Goal: Task Accomplishment & Management: Use online tool/utility

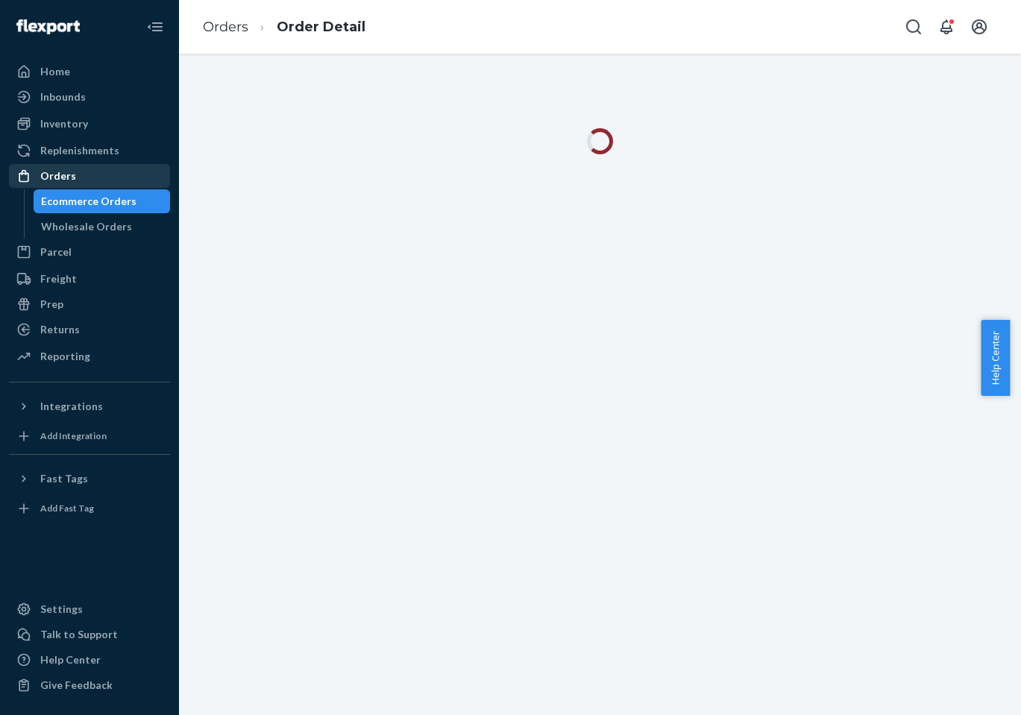
click at [86, 171] on div "Orders" at bounding box center [89, 176] width 158 height 21
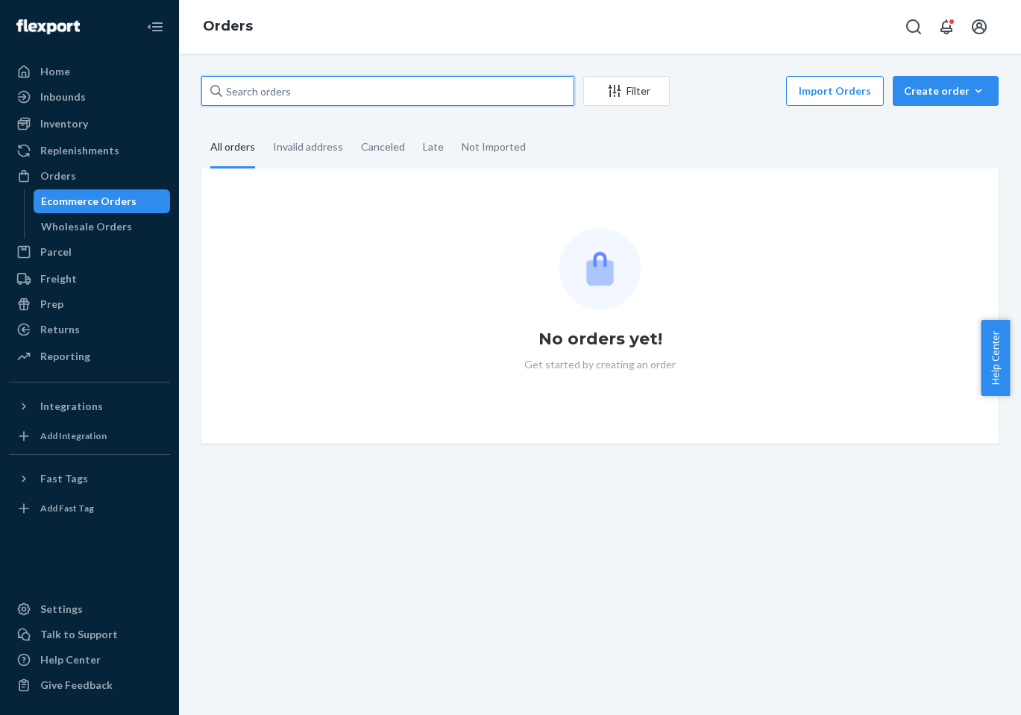
click at [245, 90] on input "text" at bounding box center [387, 91] width 373 height 30
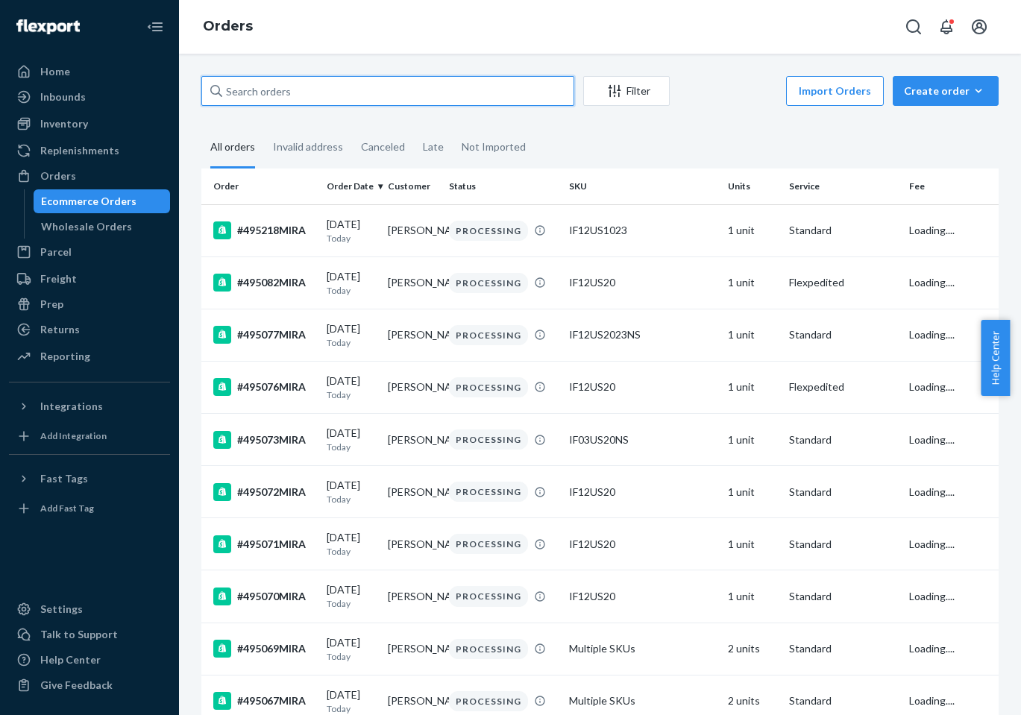
paste input "487768MIRA"
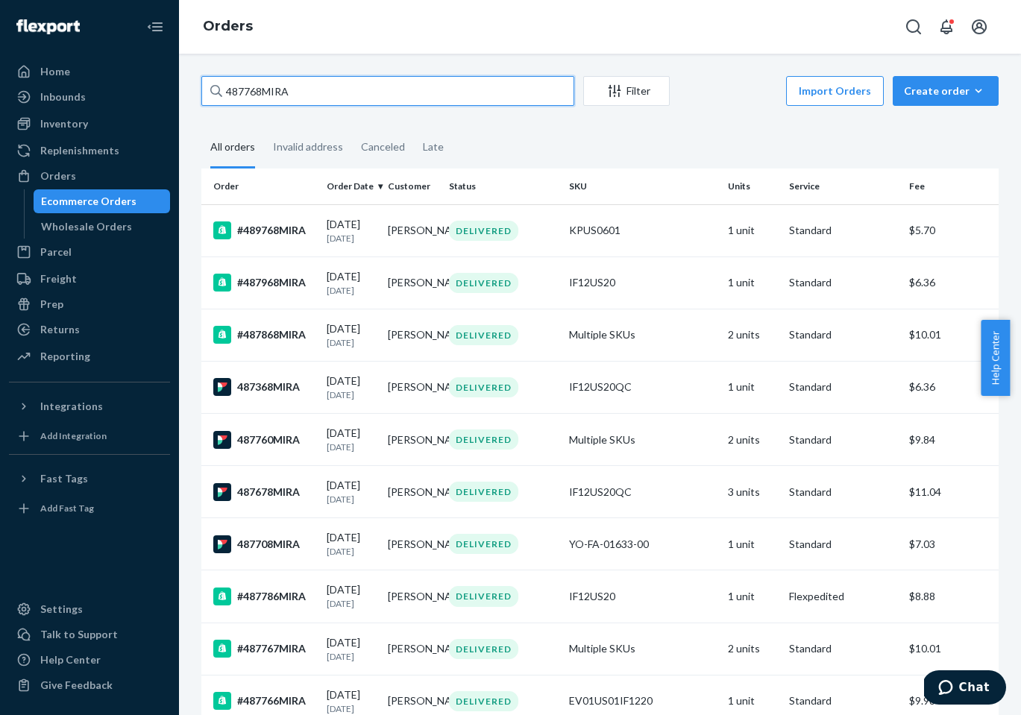
click at [294, 102] on input "487768MIRA" at bounding box center [387, 91] width 373 height 30
paste input "[EMAIL_ADDRESS][DOMAIN_NAME]"
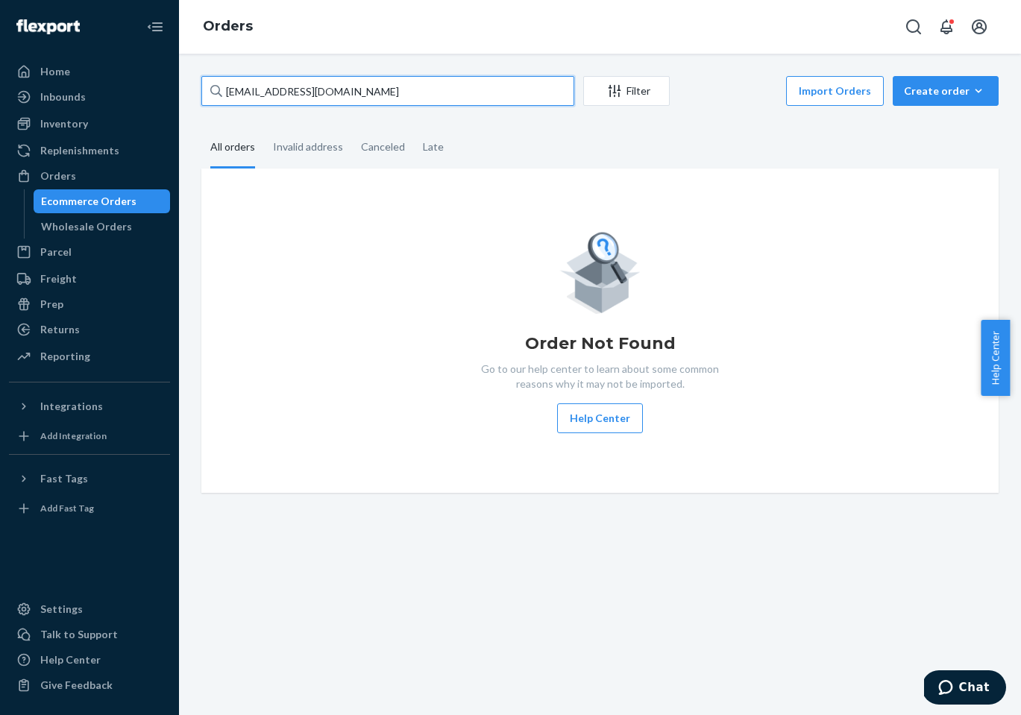
click at [286, 81] on input "[EMAIL_ADDRESS][DOMAIN_NAME]" at bounding box center [387, 91] width 373 height 30
paste input "477125MIRA"
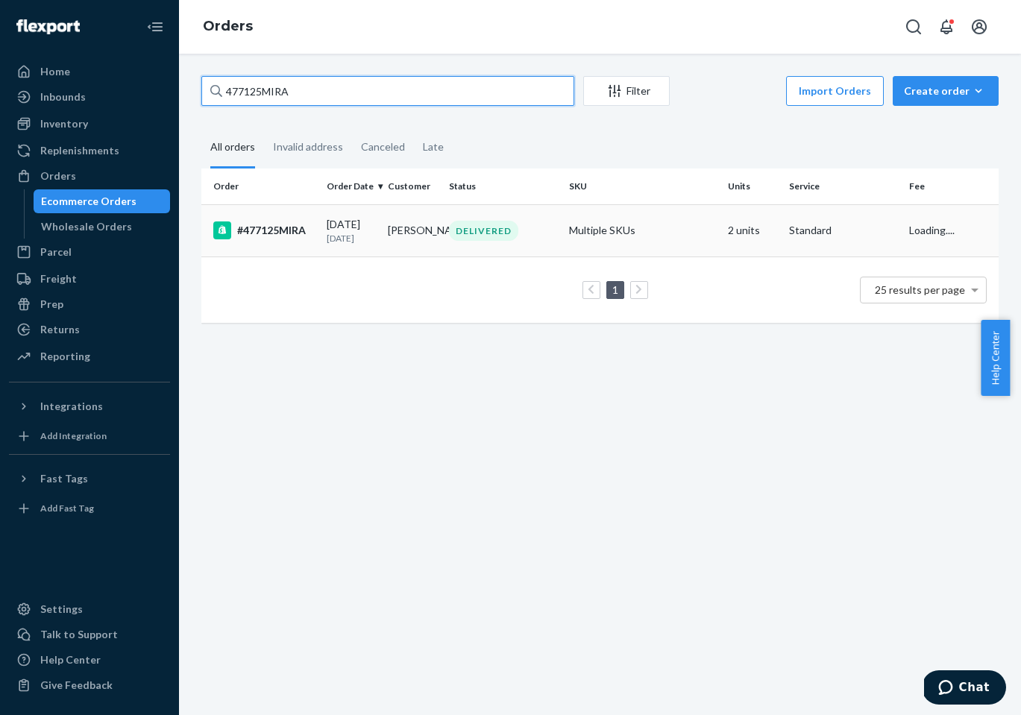
type input "477125MIRA"
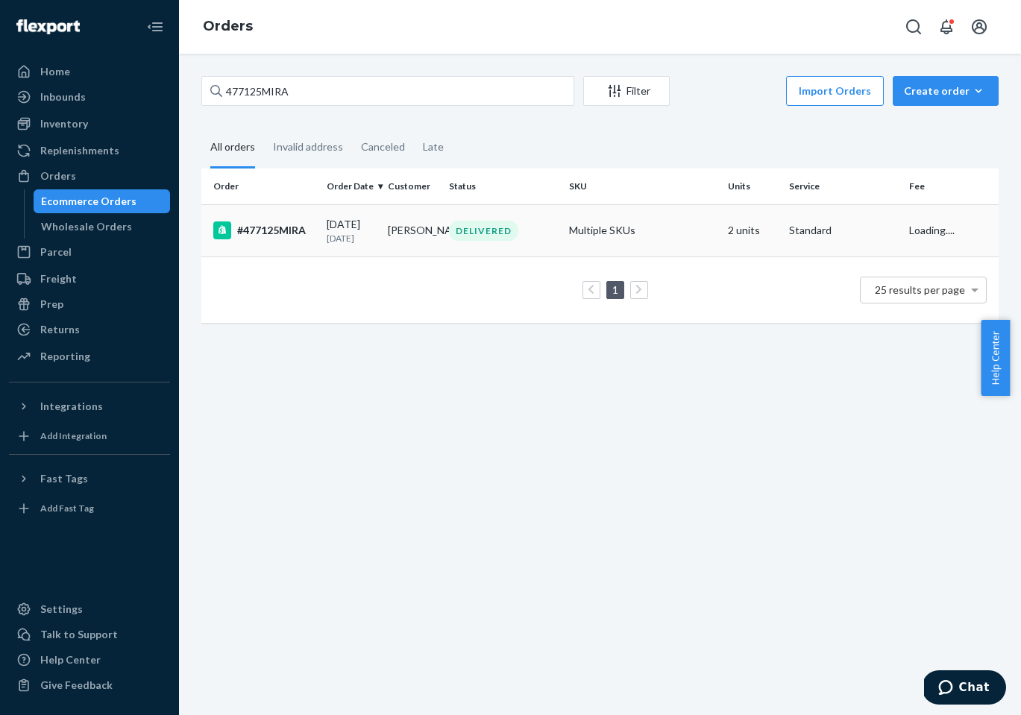
click at [276, 234] on div "#477125MIRA" at bounding box center [263, 230] width 101 height 18
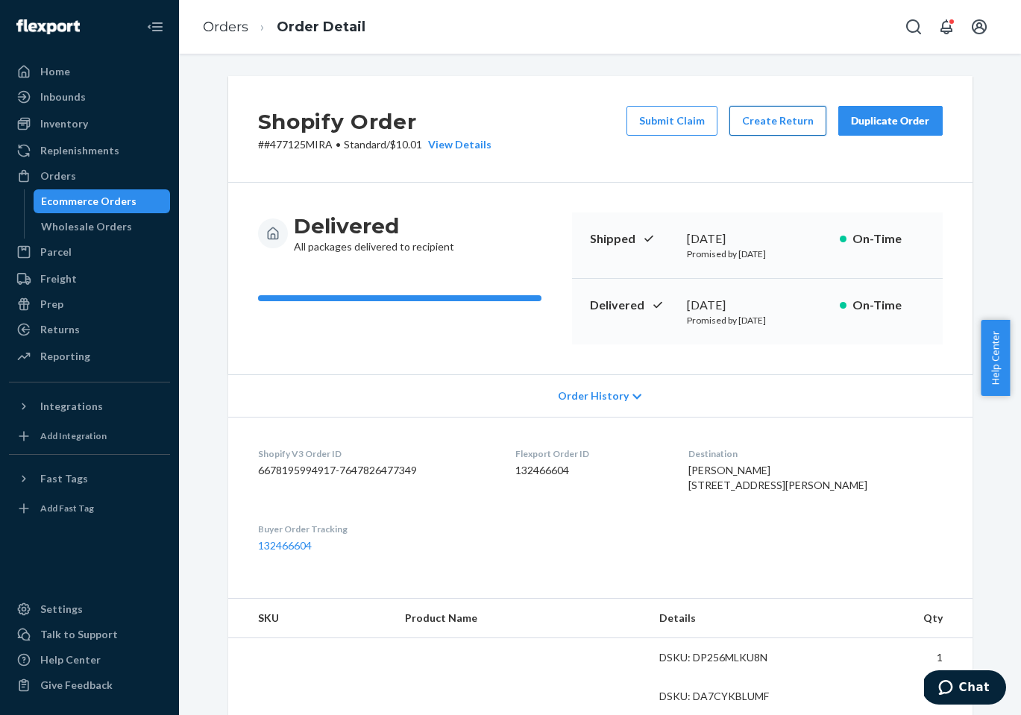
click at [765, 125] on button "Create Return" at bounding box center [777, 121] width 97 height 30
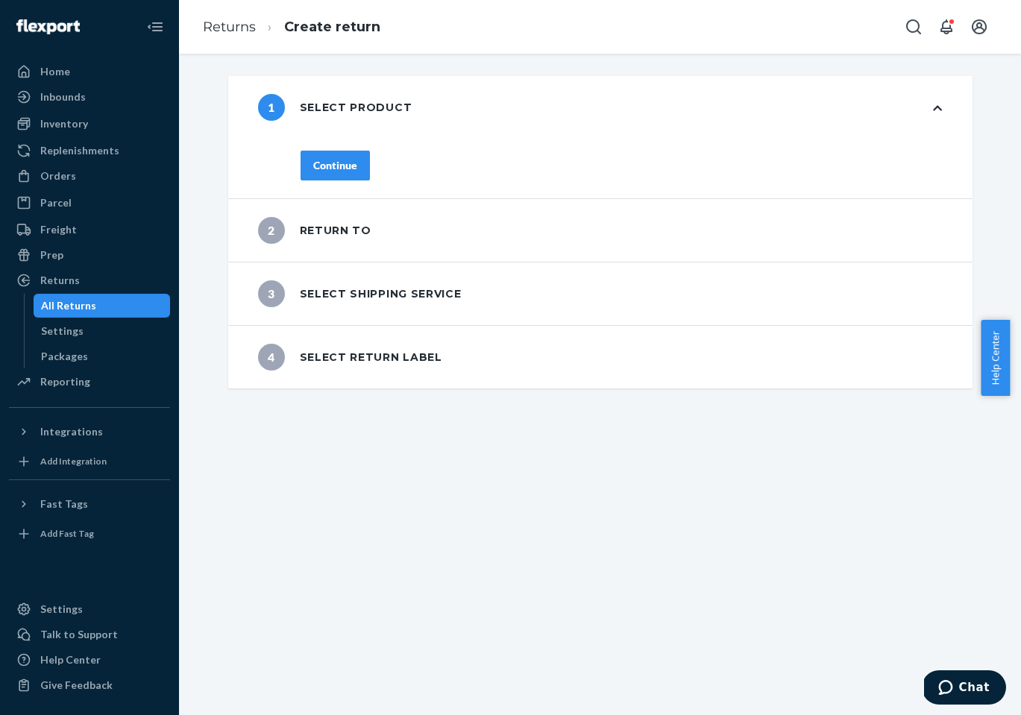
click at [339, 165] on div "Continue" at bounding box center [335, 165] width 44 height 15
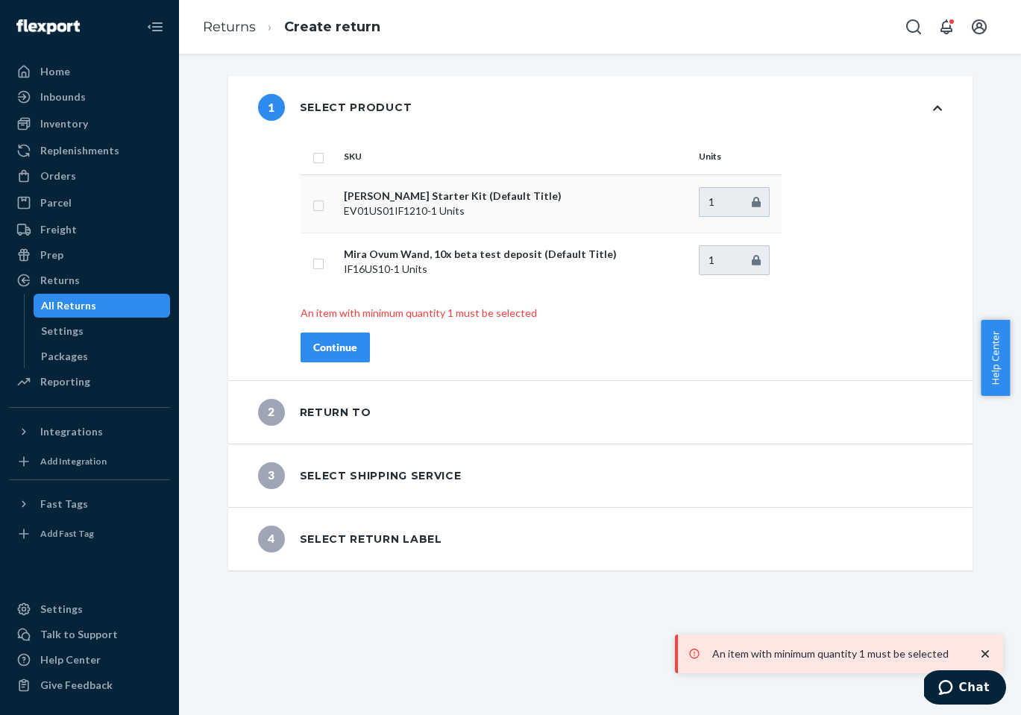
click at [312, 210] on input "checkbox" at bounding box center [318, 204] width 12 height 16
checkbox input "true"
click at [315, 267] on input "checkbox" at bounding box center [318, 262] width 12 height 16
checkbox input "true"
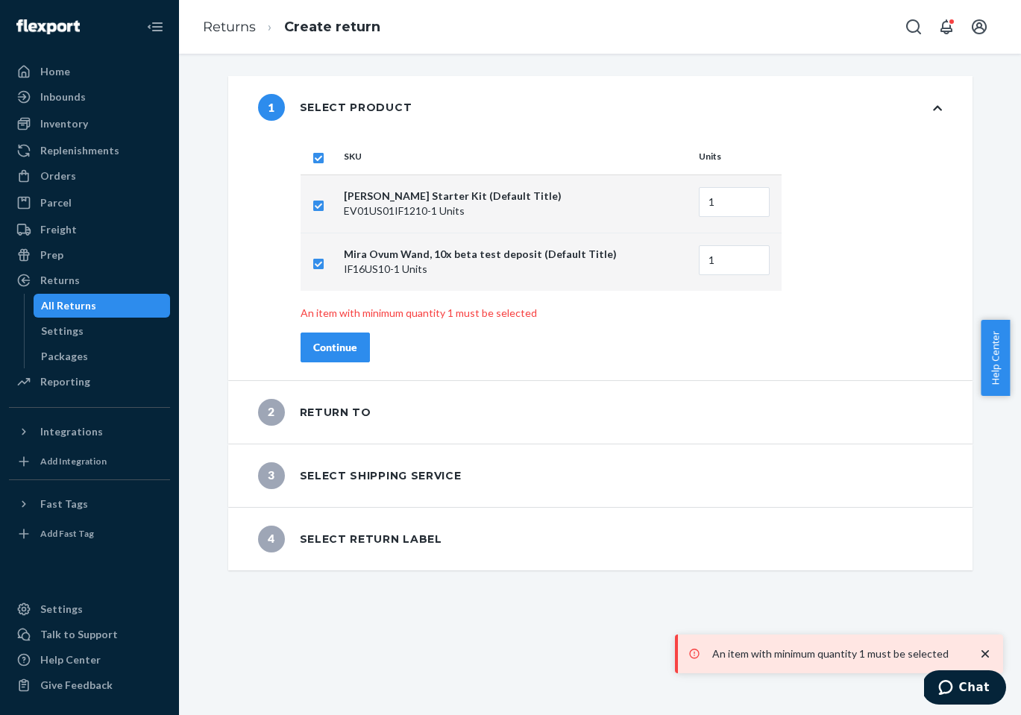
click at [326, 350] on div "Continue" at bounding box center [335, 347] width 44 height 15
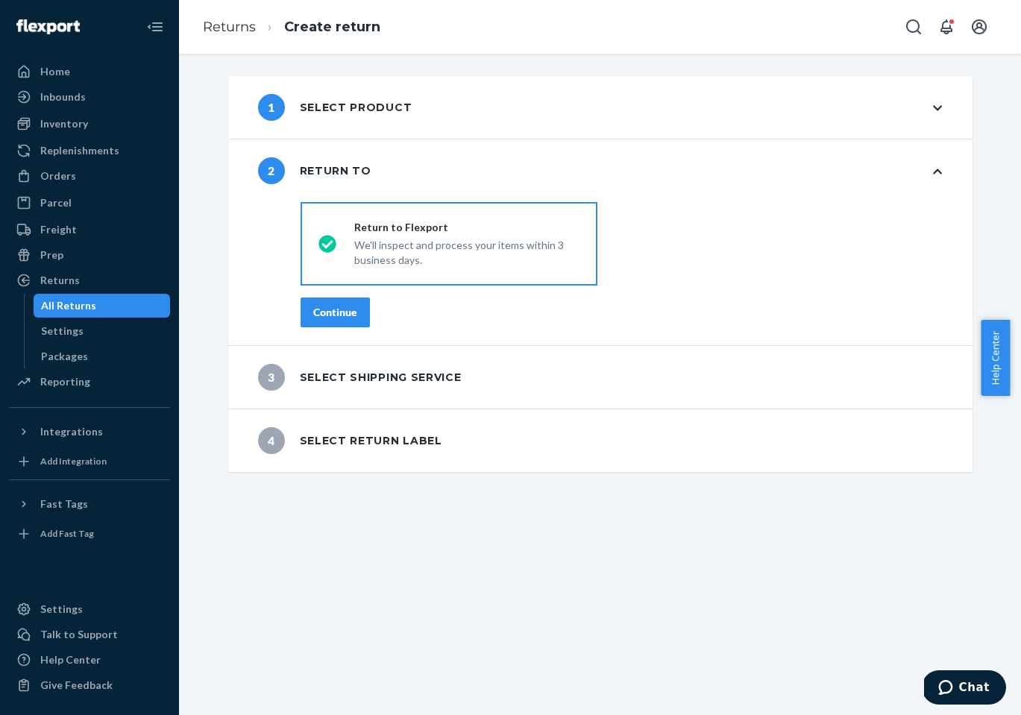
click at [356, 314] on button "Continue" at bounding box center [334, 313] width 69 height 30
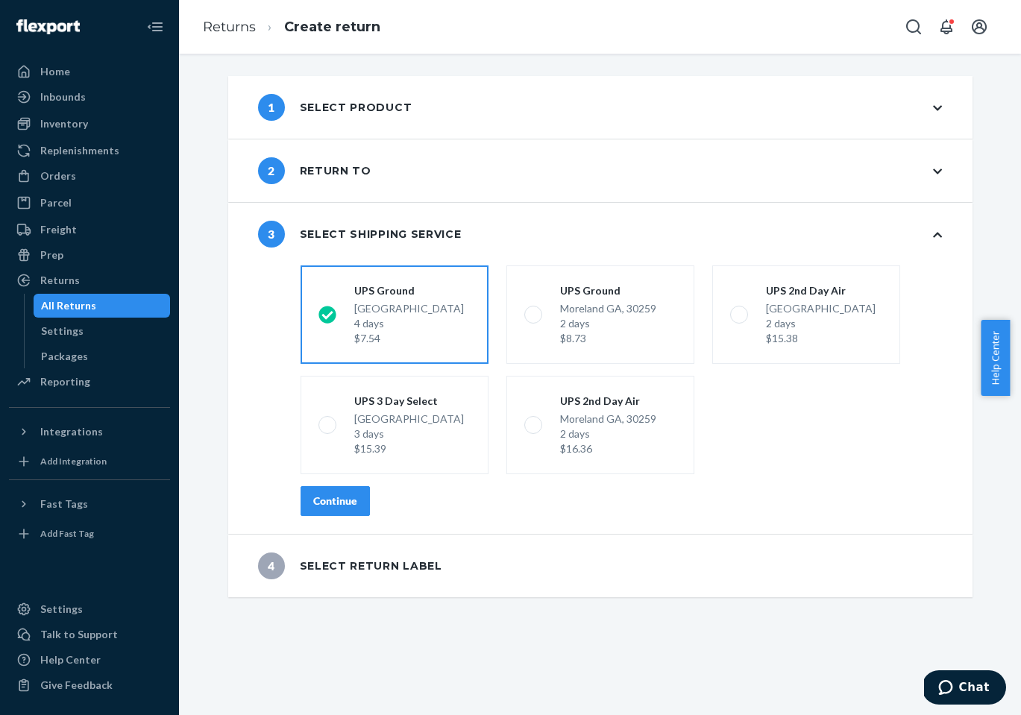
click at [344, 500] on div "Continue" at bounding box center [335, 501] width 44 height 15
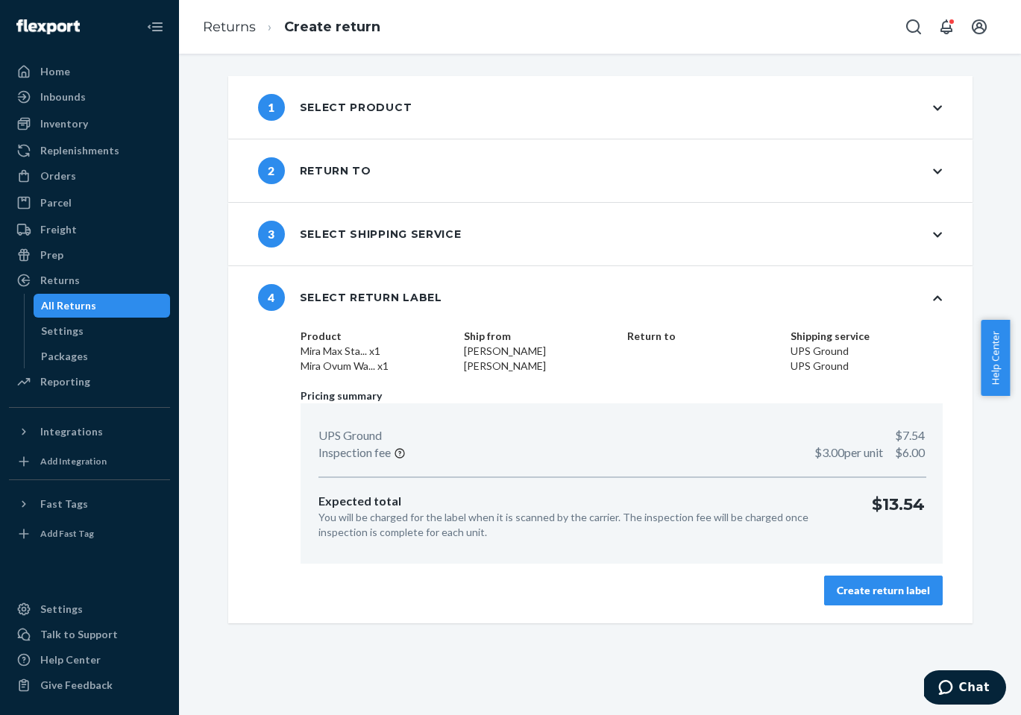
click at [855, 586] on div "Create return label" at bounding box center [883, 590] width 93 height 15
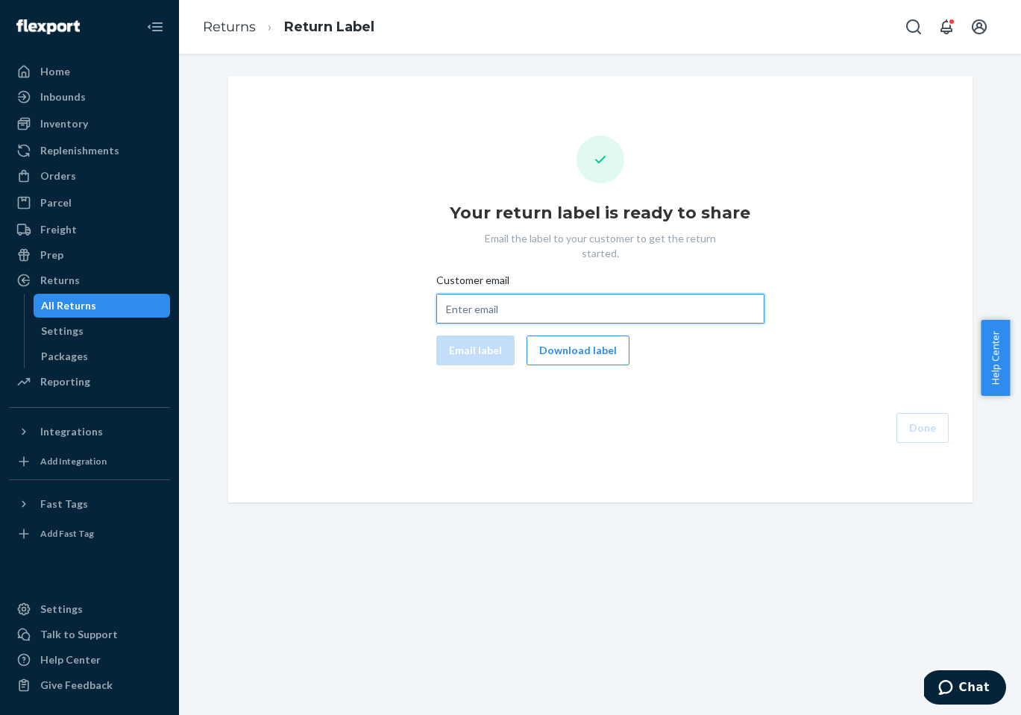
click at [602, 294] on input "Customer email" at bounding box center [600, 309] width 328 height 30
paste input "477125MIRA"
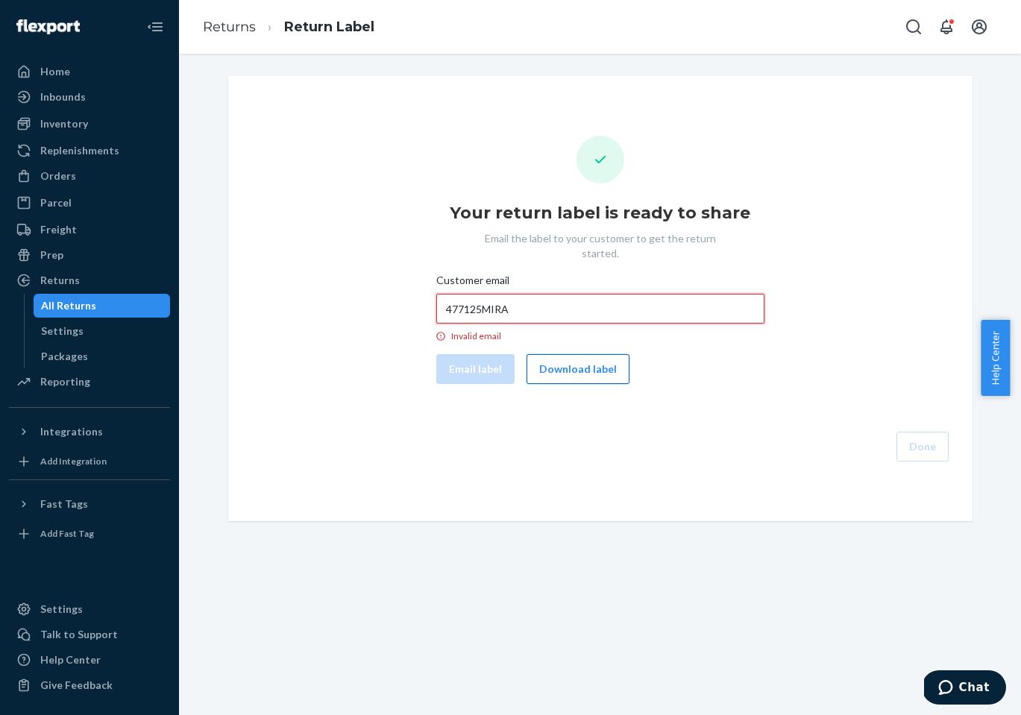
type input "477125MIRA"
click at [594, 354] on button "Download label" at bounding box center [577, 369] width 103 height 30
